Goal: Information Seeking & Learning: Learn about a topic

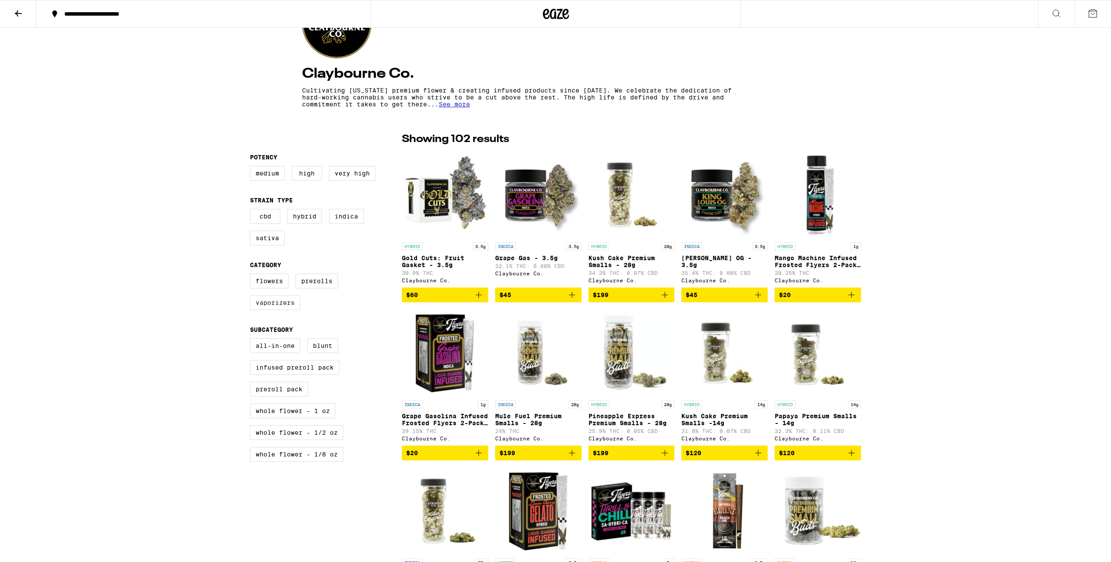
scroll to position [128, 0]
click at [278, 309] on label "Vaporizers" at bounding box center [275, 302] width 50 height 15
click at [252, 275] on input "Vaporizers" at bounding box center [252, 274] width 0 height 0
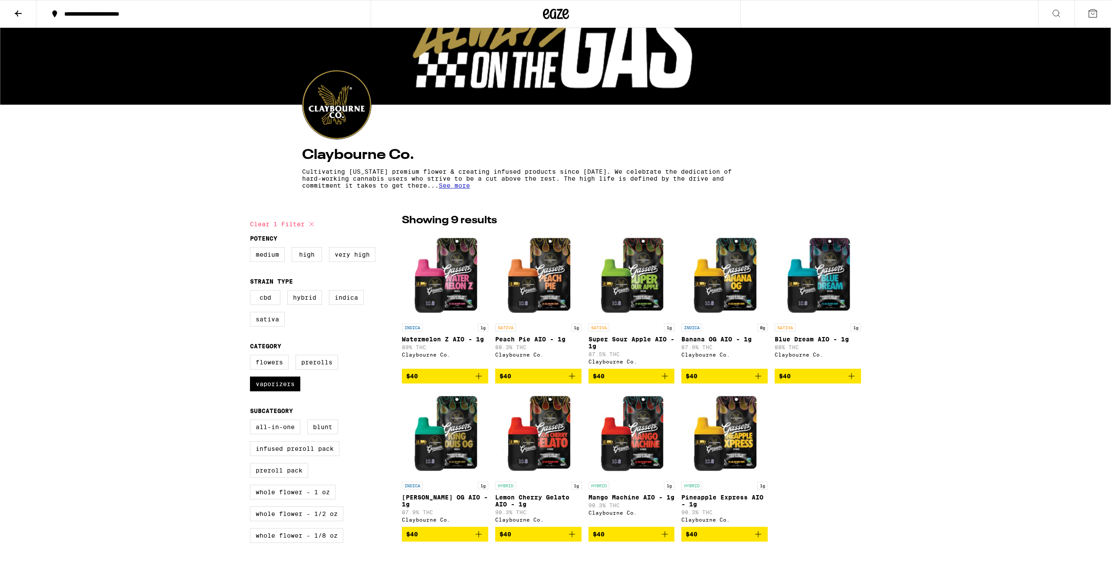
scroll to position [47, 0]
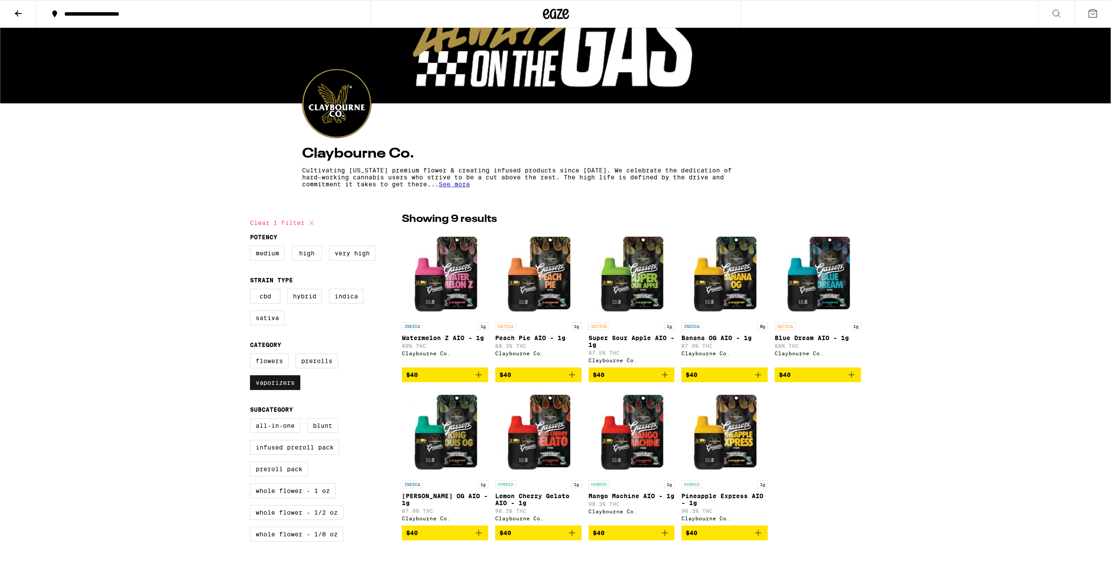
click at [283, 390] on label "Vaporizers" at bounding box center [275, 382] width 50 height 15
click at [252, 355] on input "Vaporizers" at bounding box center [252, 355] width 0 height 0
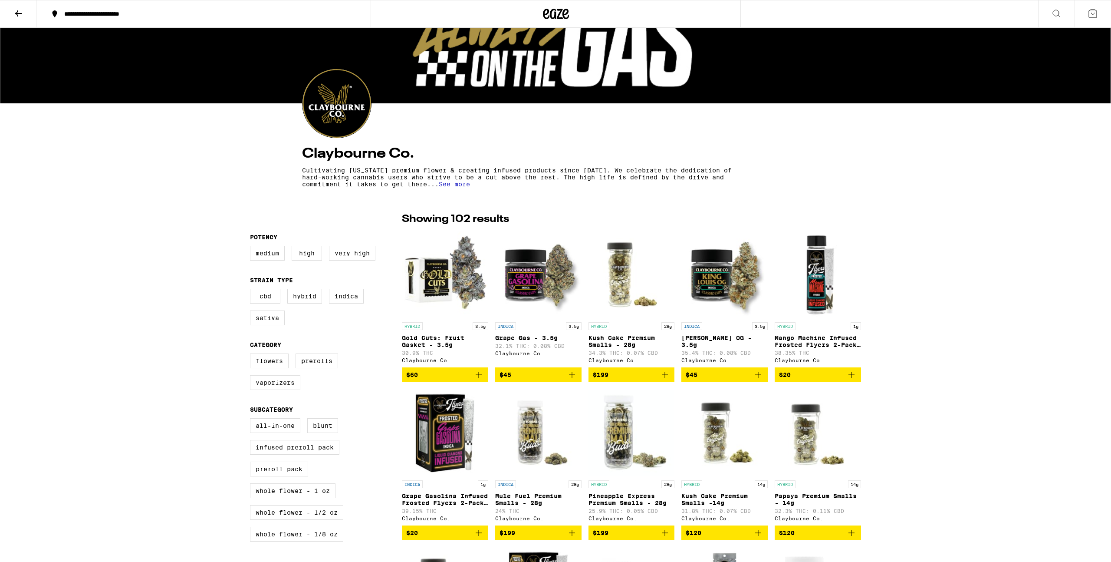
click at [280, 390] on label "Vaporizers" at bounding box center [275, 382] width 50 height 15
click at [252, 355] on input "Vaporizers" at bounding box center [252, 355] width 0 height 0
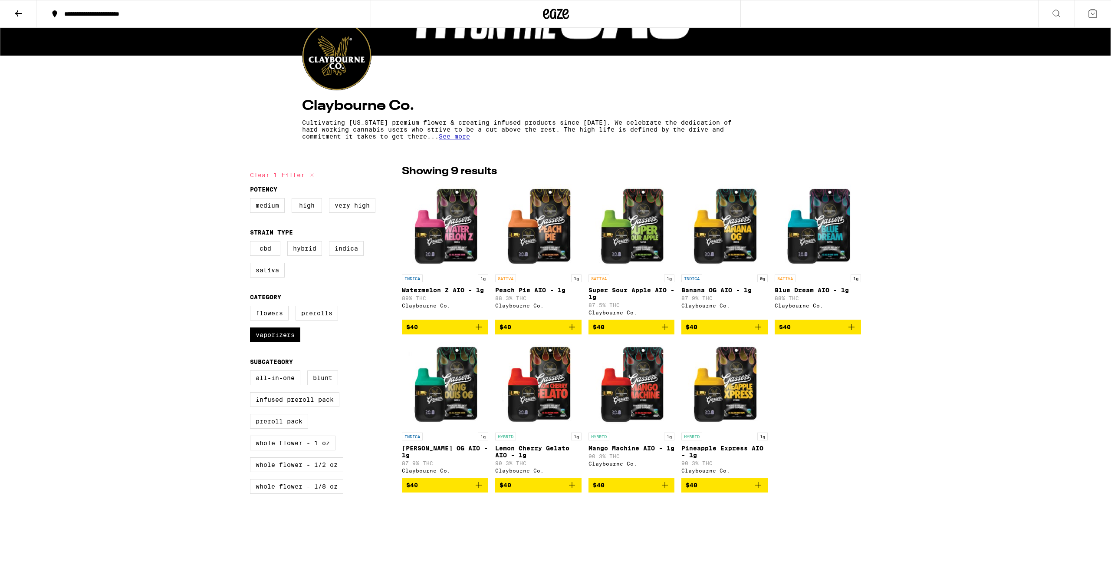
scroll to position [107, 0]
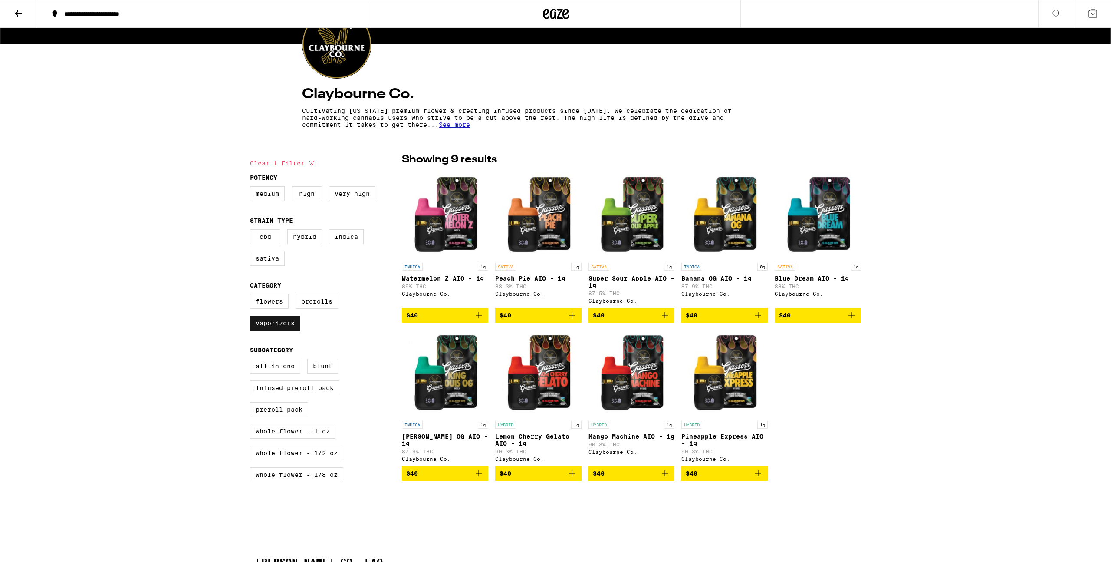
click at [287, 330] on label "Vaporizers" at bounding box center [275, 323] width 50 height 15
click at [252, 296] on input "Vaporizers" at bounding box center [252, 295] width 0 height 0
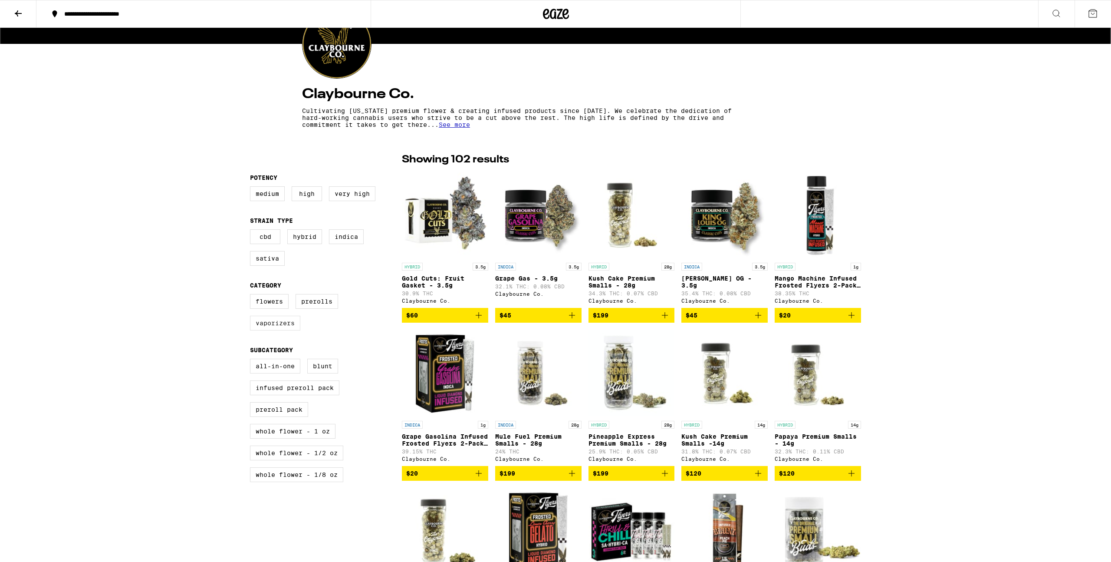
click at [287, 330] on label "Vaporizers" at bounding box center [275, 323] width 50 height 15
click at [252, 296] on input "Vaporizers" at bounding box center [252, 295] width 0 height 0
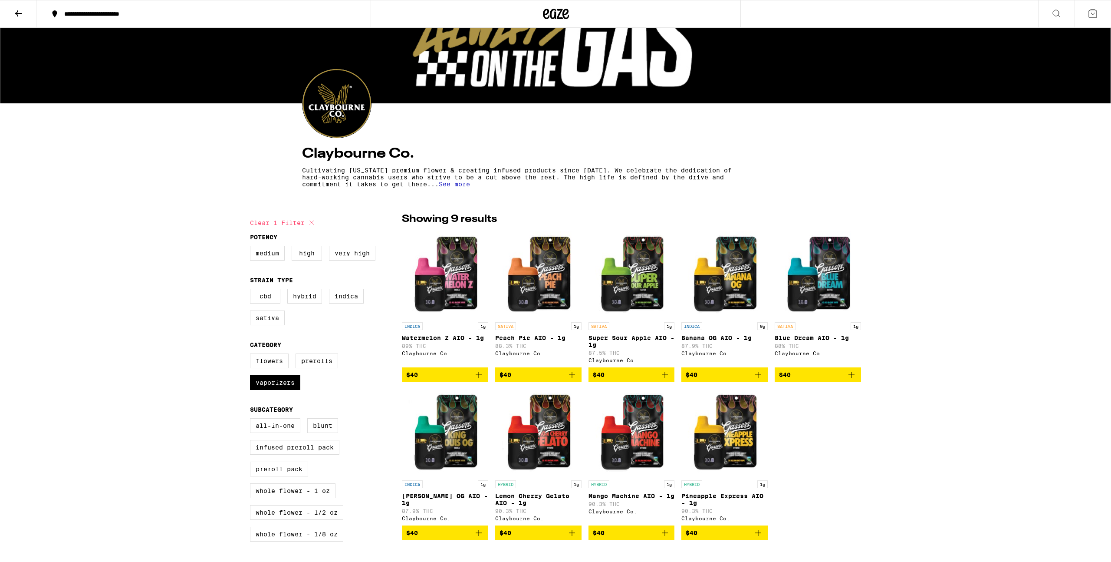
checkbox input "false"
